Goal: Task Accomplishment & Management: Complete application form

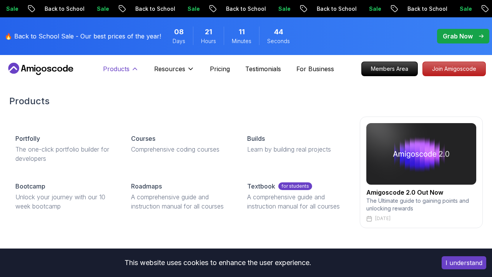
click at [129, 66] on p "Products" at bounding box center [116, 68] width 27 height 9
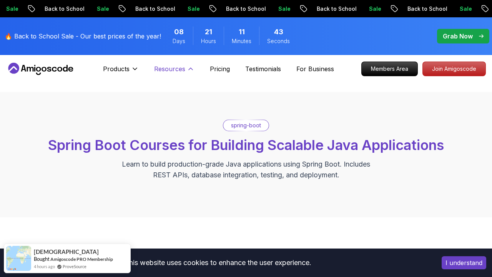
click at [160, 67] on p "Resources" at bounding box center [169, 68] width 31 height 9
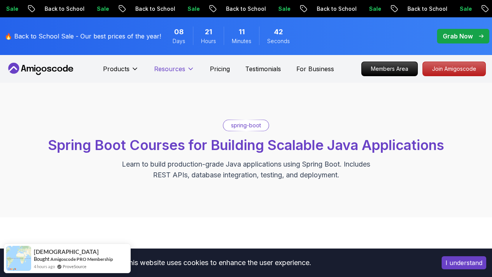
click at [160, 67] on p "Resources" at bounding box center [169, 68] width 31 height 9
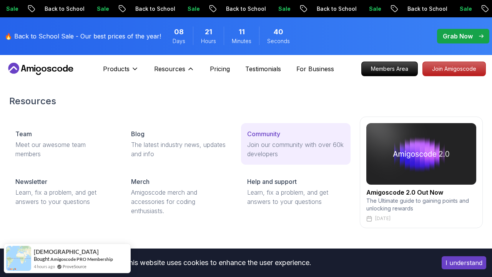
click at [259, 150] on p "Join our community with over 60k developers" at bounding box center [295, 149] width 97 height 18
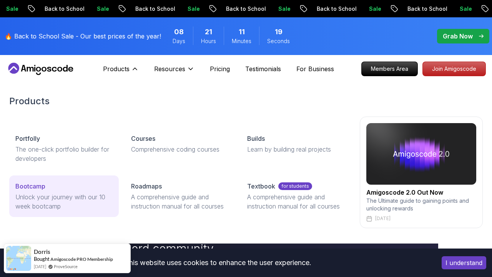
click at [38, 190] on p "Bootcamp" at bounding box center [30, 185] width 30 height 9
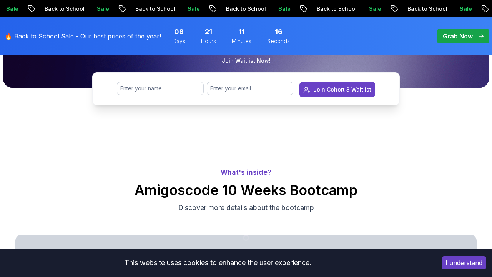
scroll to position [228, 0]
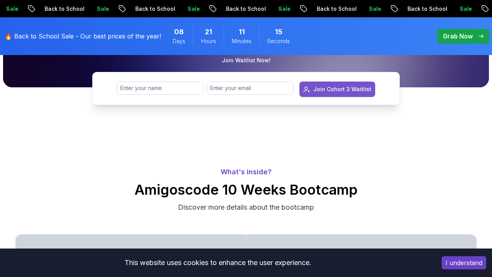
click at [335, 88] on div "Join Cohort 3 Waitlist" at bounding box center [342, 89] width 58 height 8
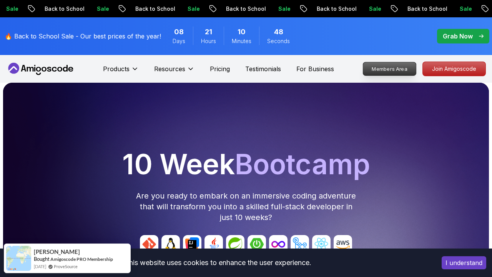
scroll to position [0, 0]
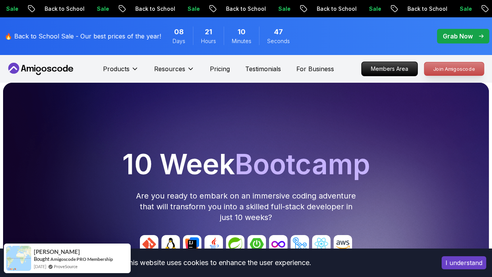
click at [442, 69] on p "Join Amigoscode" at bounding box center [454, 68] width 60 height 13
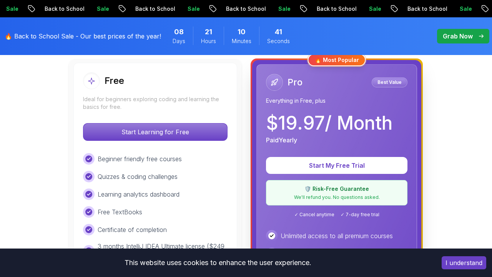
scroll to position [260, 0]
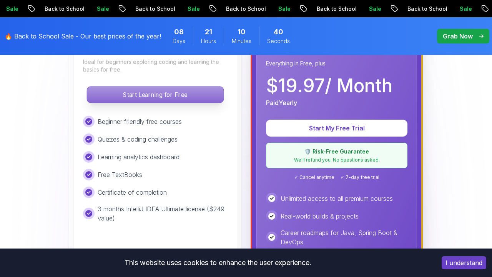
click at [148, 95] on p "Start Learning for Free" at bounding box center [155, 94] width 136 height 16
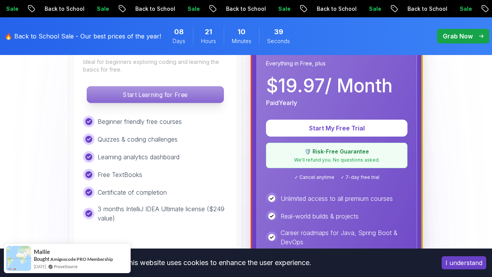
click at [189, 96] on p "Start Learning for Free" at bounding box center [155, 94] width 136 height 16
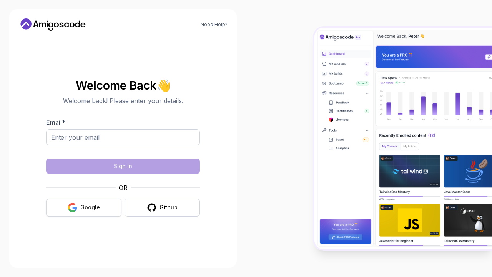
click at [79, 204] on button "Google" at bounding box center [83, 207] width 75 height 18
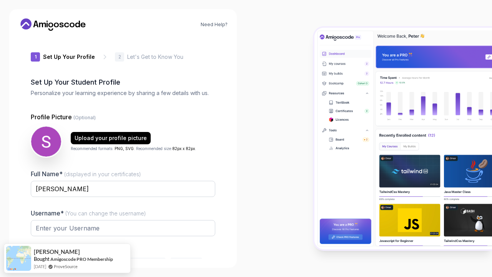
type input "wildsparrow96428"
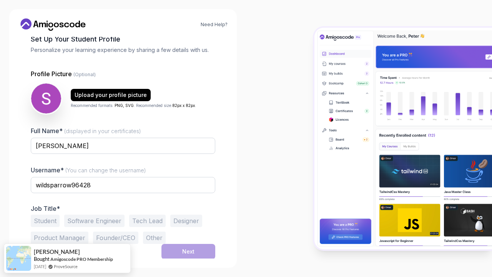
scroll to position [43, 0]
drag, startPoint x: 102, startPoint y: 183, endPoint x: 41, endPoint y: 175, distance: 62.0
click at [41, 175] on div "Username* (You can change the username) wildsparrow96428" at bounding box center [123, 183] width 184 height 36
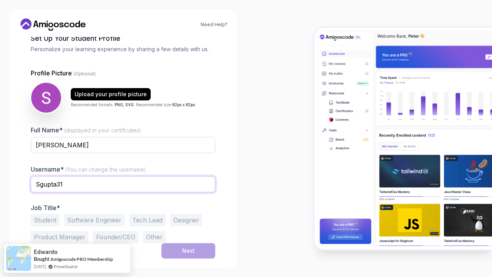
scroll to position [44, 0]
click at [42, 181] on input "Sgupta31" at bounding box center [123, 184] width 184 height 16
type input "sgupta31"
click at [50, 217] on button "Student" at bounding box center [45, 220] width 29 height 12
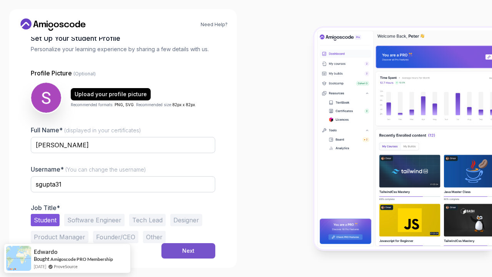
click at [184, 252] on div "Next" at bounding box center [188, 251] width 12 height 8
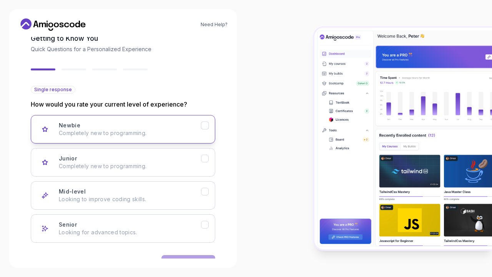
click at [129, 126] on div "Newbie Completely new to programming." at bounding box center [130, 128] width 142 height 15
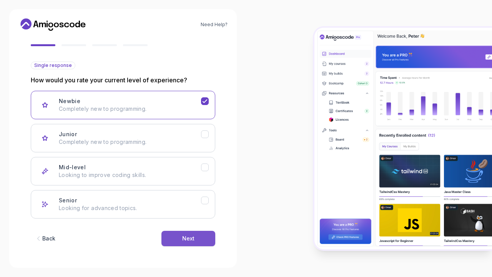
scroll to position [68, 0]
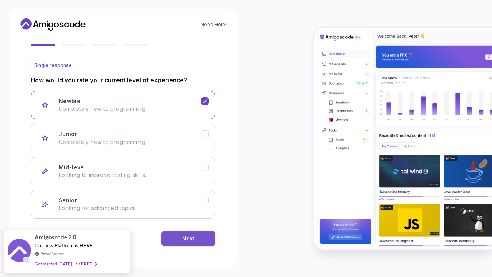
click at [180, 234] on button "Next" at bounding box center [188, 238] width 54 height 15
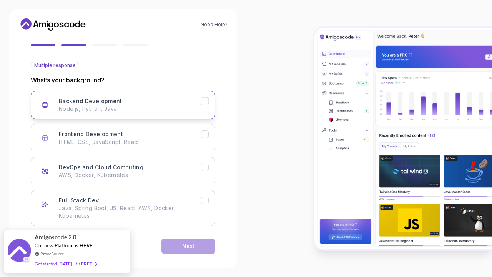
click at [187, 100] on div "Backend Development Node.js, Python, Java" at bounding box center [130, 104] width 142 height 15
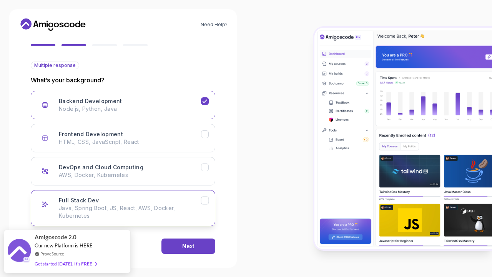
click at [190, 204] on p "Java, Spring Boot, JS, React, AWS, Docker, Kubernetes" at bounding box center [130, 211] width 142 height 15
click at [203, 166] on icon "DevOps and Cloud Computing" at bounding box center [204, 167] width 7 height 7
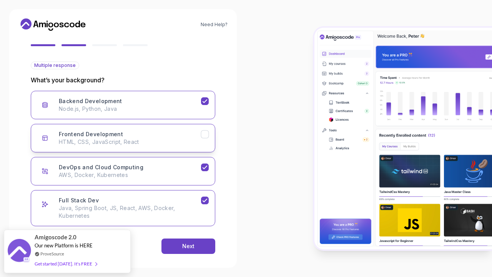
click at [204, 138] on button "Frontend Development HTML, CSS, JavaScript, React" at bounding box center [123, 138] width 184 height 28
click at [204, 135] on icon "Frontend Development" at bounding box center [204, 134] width 7 height 7
click at [202, 157] on button "DevOps and Cloud Computing AWS, Docker, Kubernetes" at bounding box center [123, 171] width 184 height 28
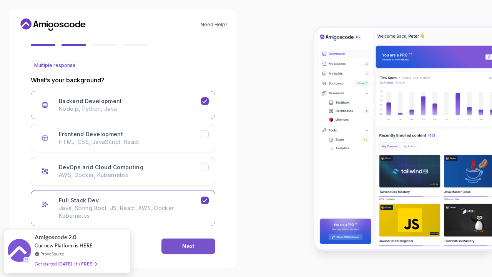
click at [194, 242] on div "Next" at bounding box center [188, 246] width 12 height 8
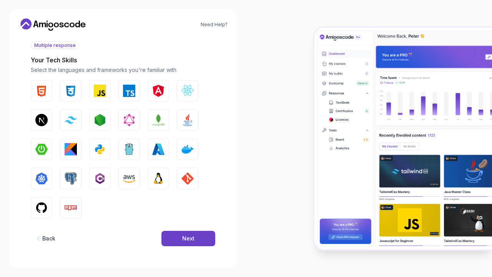
scroll to position [88, 0]
click at [184, 120] on img "button" at bounding box center [187, 120] width 12 height 12
click at [182, 242] on button "Next" at bounding box center [188, 238] width 54 height 15
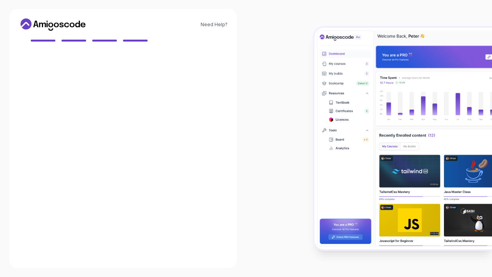
scroll to position [73, 0]
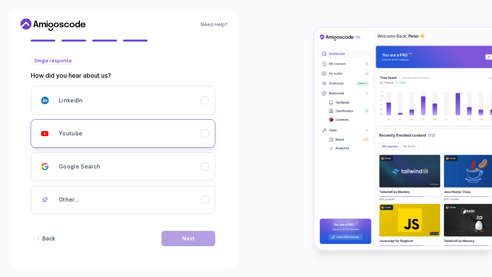
click at [195, 128] on div "Youtube" at bounding box center [130, 133] width 142 height 15
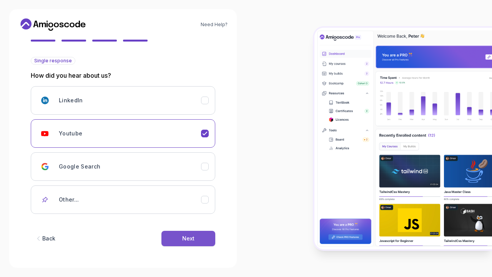
click at [198, 238] on button "Next" at bounding box center [188, 238] width 54 height 15
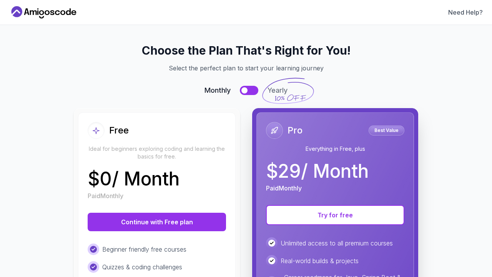
scroll to position [84, 0]
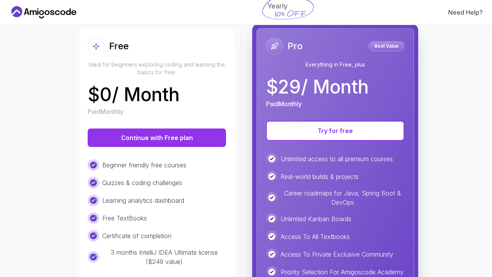
click at [178, 148] on div "Free Ideal for beginners exploring coding and learning the basics for free. $ 0…" at bounding box center [157, 184] width 158 height 312
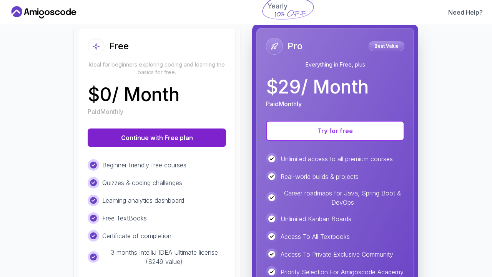
click at [178, 138] on button "Continue with Free plan" at bounding box center [157, 137] width 138 height 18
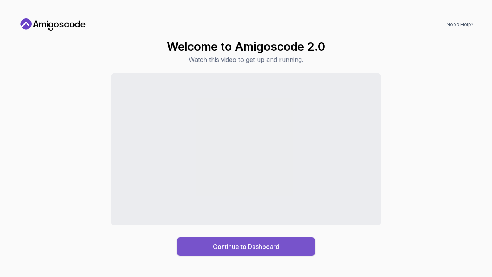
click at [257, 248] on div "Continue to Dashboard" at bounding box center [246, 246] width 66 height 9
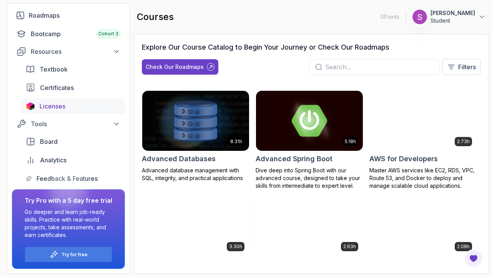
scroll to position [90, 0]
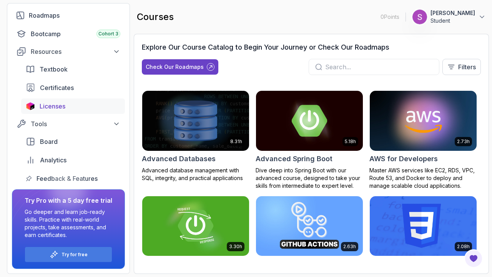
click at [73, 106] on div "Licenses" at bounding box center [80, 105] width 81 height 9
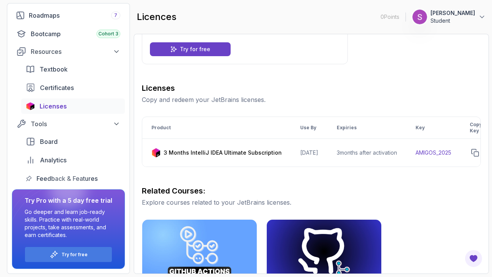
scroll to position [80, 0]
